Goal: Book appointment/travel/reservation

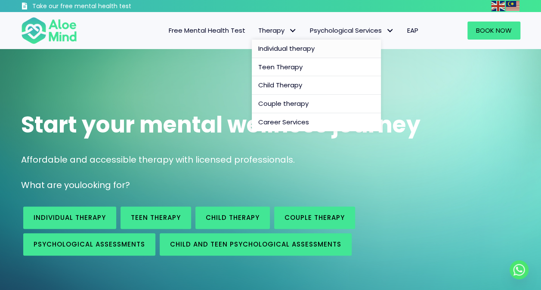
click at [281, 51] on span "Individual therapy" at bounding box center [286, 48] width 56 height 9
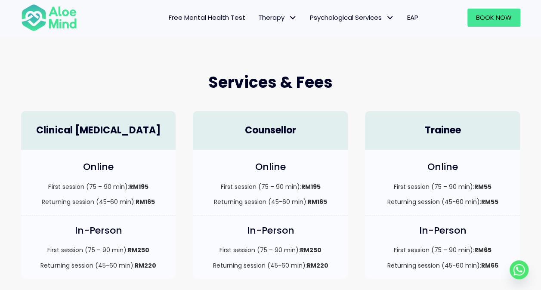
scroll to position [258, 0]
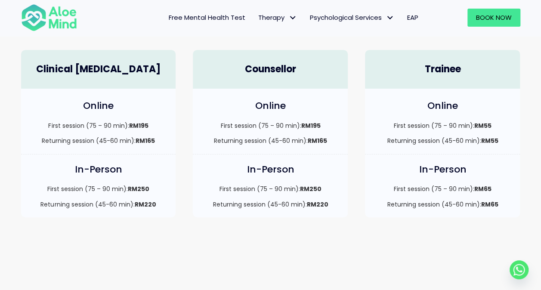
click at [506, 159] on div "In-Person First session (75 – 90 min): RM65 Returning session (45-60 min): RM65" at bounding box center [442, 186] width 155 height 63
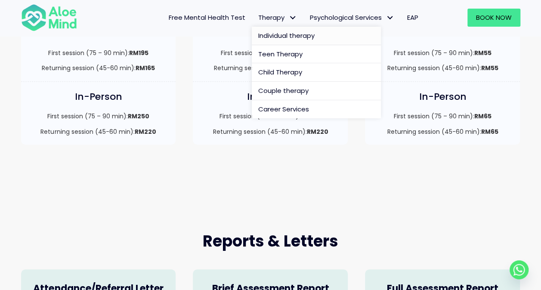
scroll to position [344, 0]
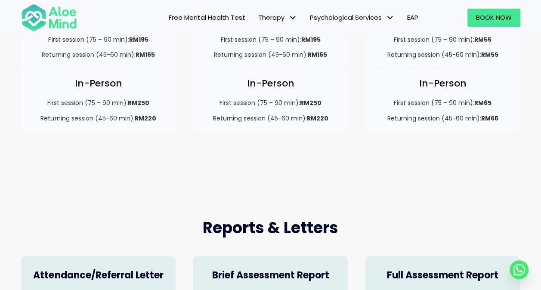
click at [41, 64] on div "Online First session (75 – 90 min): RM195 Returning session (45-60 min): RM165" at bounding box center [98, 35] width 155 height 65
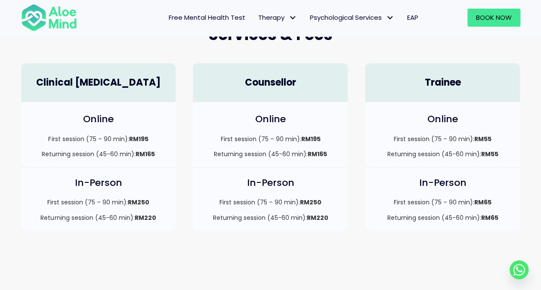
scroll to position [215, 0]
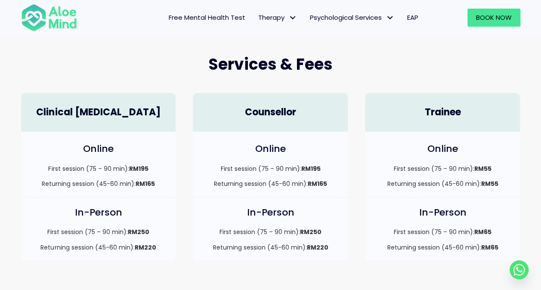
click at [110, 115] on h4 "Clinical [MEDICAL_DATA]" at bounding box center [99, 112] width 138 height 13
click at [91, 108] on h4 "Clinical [MEDICAL_DATA]" at bounding box center [99, 112] width 138 height 13
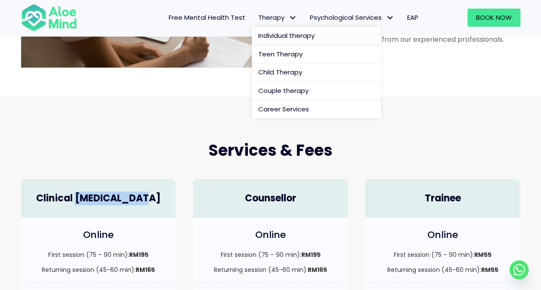
click at [268, 32] on span "Individual therapy" at bounding box center [286, 35] width 56 height 9
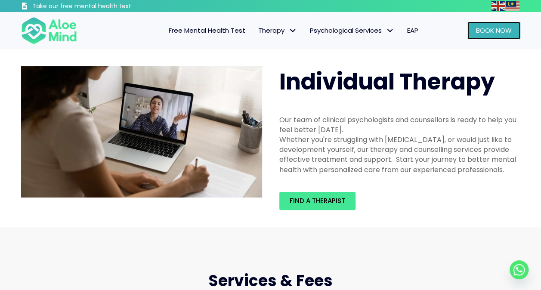
click at [479, 31] on span "Book Now" at bounding box center [494, 30] width 36 height 9
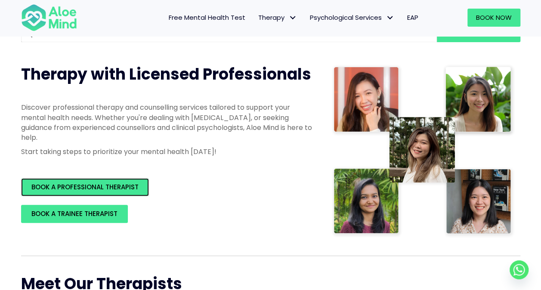
scroll to position [43, 0]
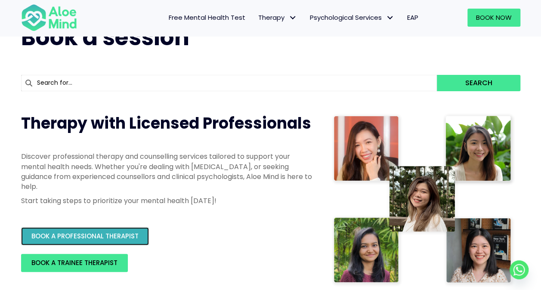
click at [73, 241] on link "BOOK A PROFESSIONAL THERAPIST" at bounding box center [85, 236] width 128 height 18
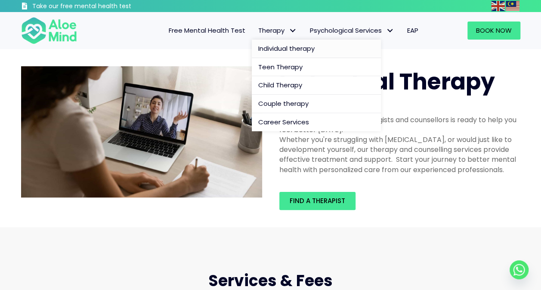
click at [293, 47] on span "Individual therapy" at bounding box center [286, 48] width 56 height 9
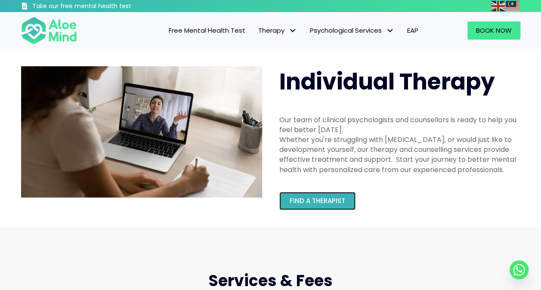
click at [307, 201] on span "Find a therapist" at bounding box center [318, 200] width 56 height 9
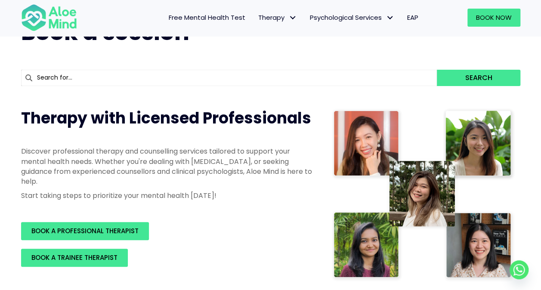
scroll to position [86, 0]
